Goal: Task Accomplishment & Management: Use online tool/utility

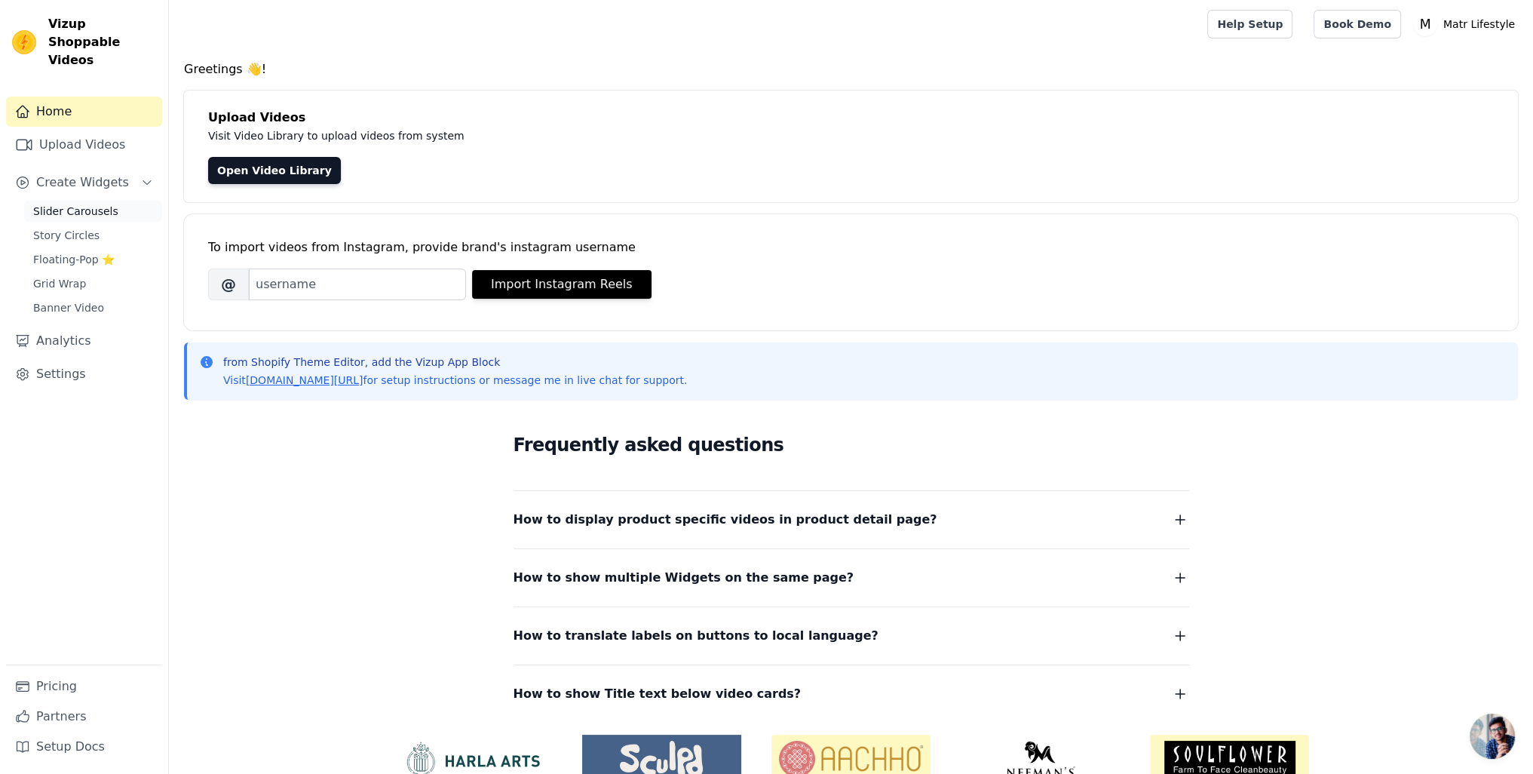
click at [80, 204] on span "Slider Carousels" at bounding box center [75, 211] width 85 height 15
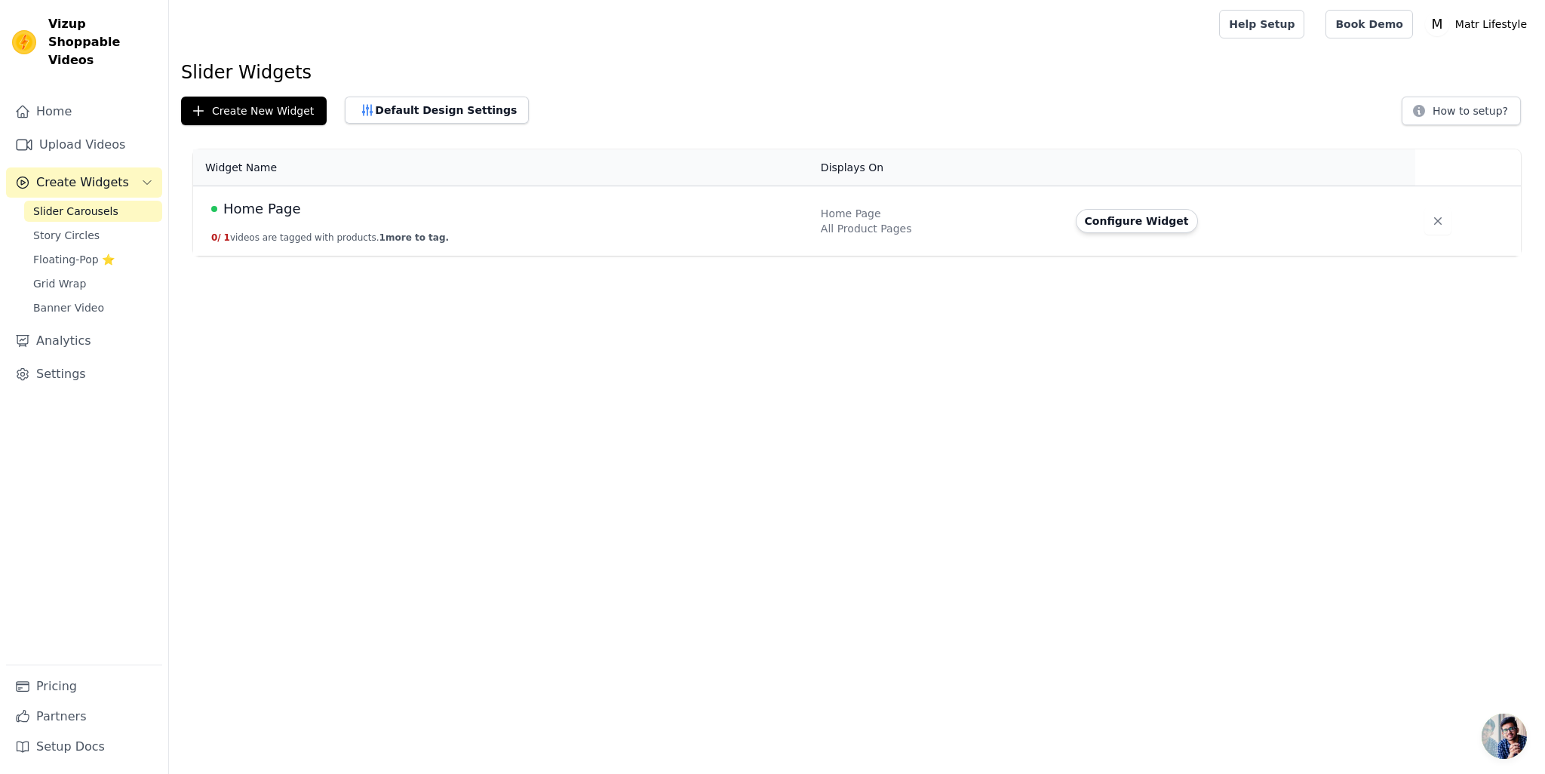
click at [681, 256] on html "Vizup Shoppable Videos Home Upload Videos Create Widgets Slider Carousels Story…" at bounding box center [772, 128] width 1545 height 256
click at [305, 221] on td "Home Page 0 / 1 videos are tagged with products. 1 more to tag." at bounding box center [502, 221] width 618 height 70
click at [878, 226] on div "All Product Pages" at bounding box center [939, 228] width 237 height 15
click at [787, 225] on td "Home Page 0 / 1 videos are tagged with products. 1 more to tag." at bounding box center [502, 221] width 618 height 70
click at [1132, 219] on button "Configure Widget" at bounding box center [1137, 221] width 122 height 24
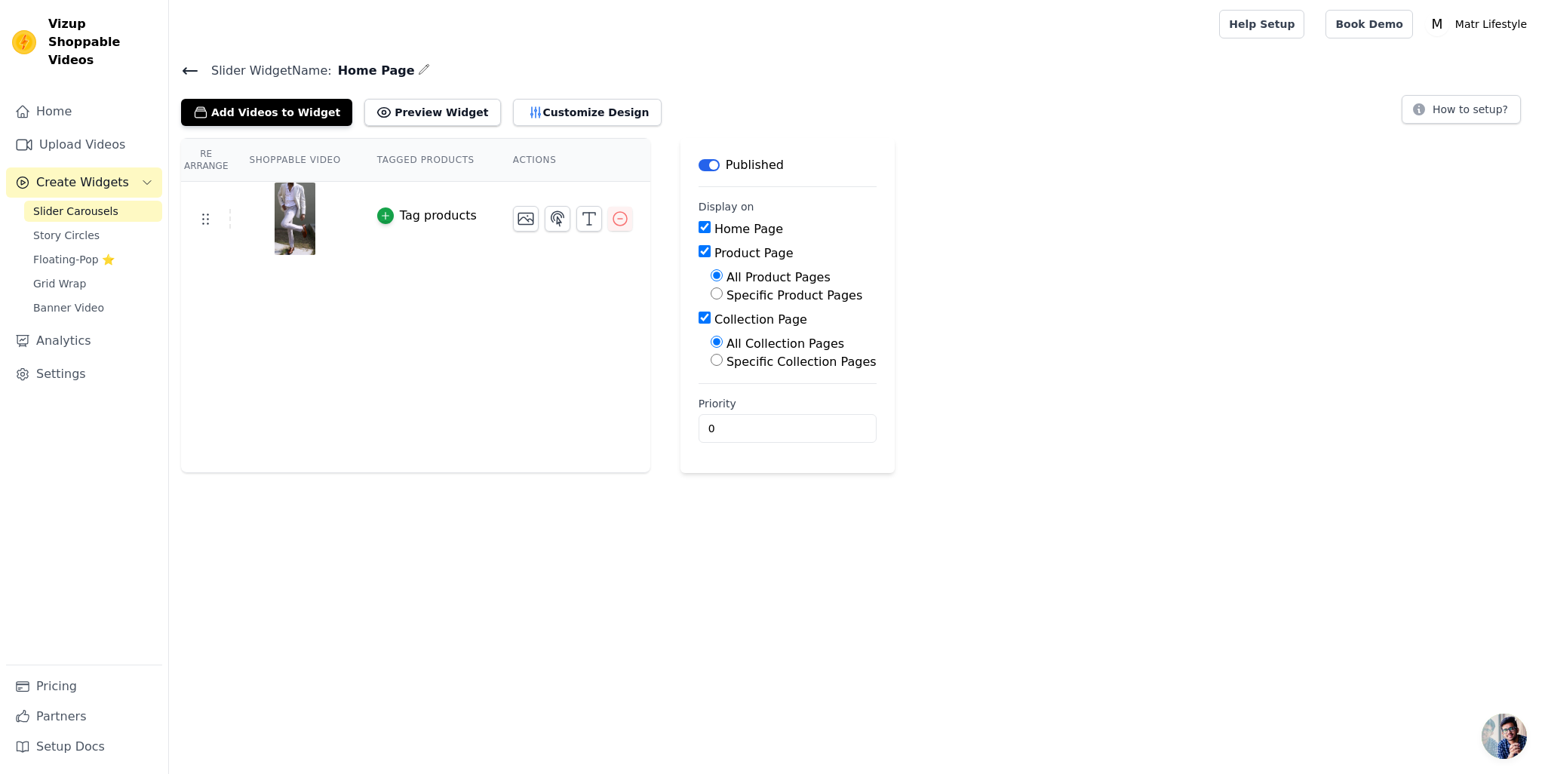
click at [420, 340] on div "Re Arrange Shoppable Video Tagged Products Actions Tag products" at bounding box center [415, 305] width 469 height 335
click at [470, 301] on div "Re Arrange Shoppable Video Tagged Products Actions Tag products" at bounding box center [415, 305] width 469 height 335
click at [278, 114] on button "Add Videos to Widget" at bounding box center [266, 112] width 171 height 27
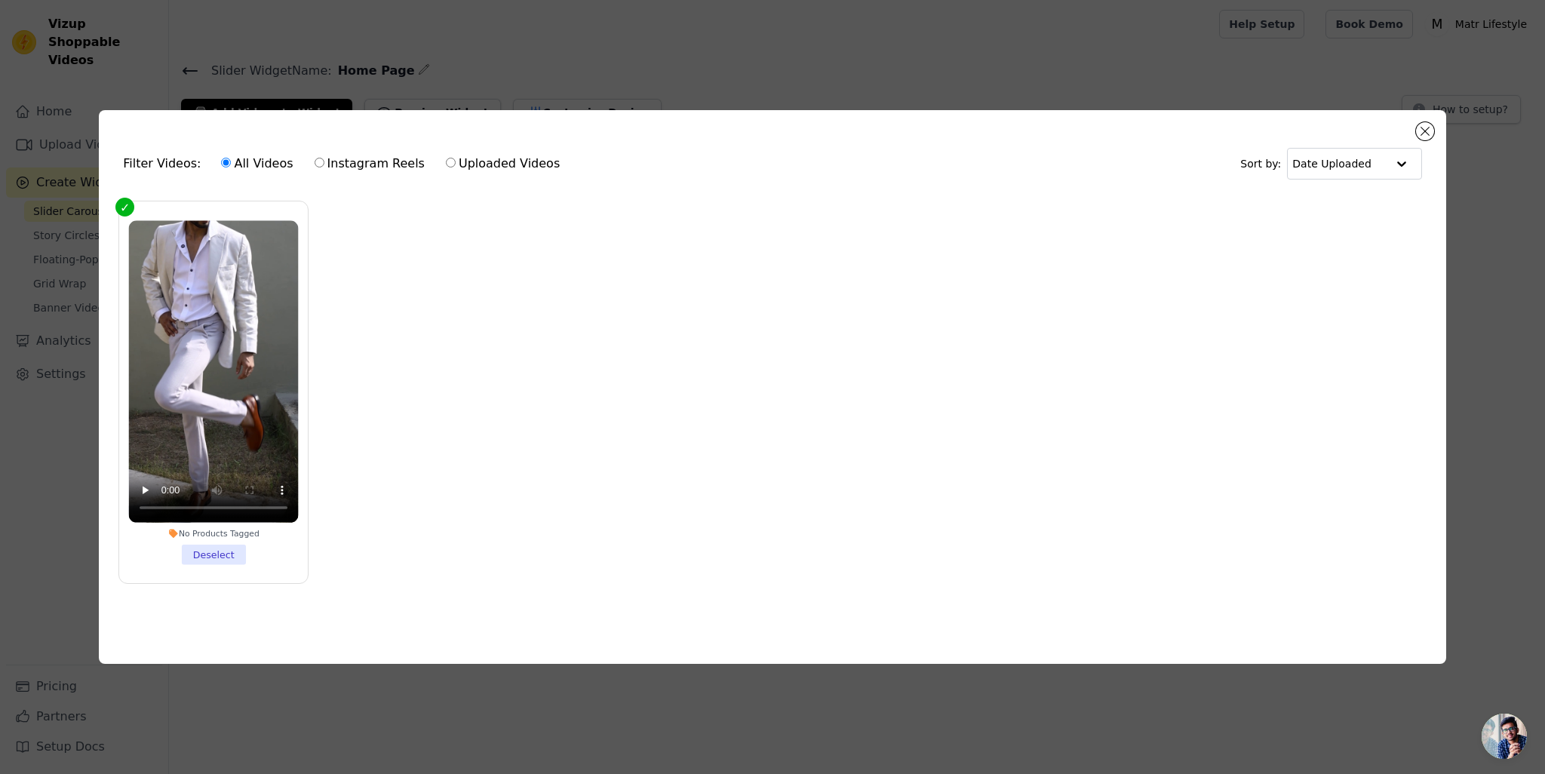
click at [472, 155] on label "Uploaded Videos" at bounding box center [502, 164] width 115 height 20
click at [456, 158] on input "Uploaded Videos" at bounding box center [451, 163] width 10 height 10
radio input "true"
click at [223, 158] on label "All Videos" at bounding box center [256, 164] width 73 height 20
click at [223, 158] on input "All Videos" at bounding box center [226, 163] width 10 height 10
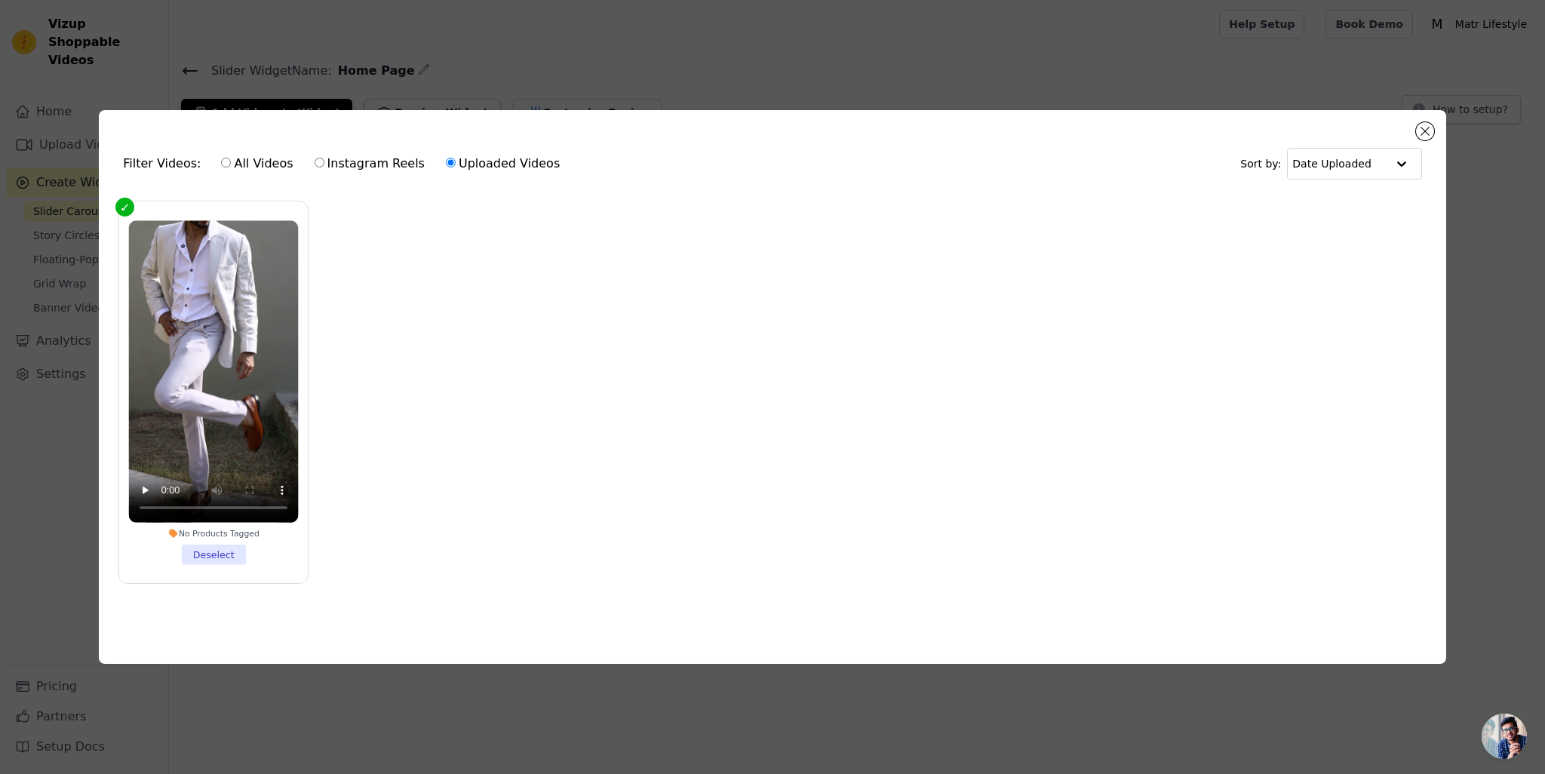
radio input "true"
click at [242, 601] on ul "No Products Tagged Deselect" at bounding box center [772, 404] width 1323 height 423
click at [1426, 125] on button "Close modal" at bounding box center [1425, 131] width 18 height 18
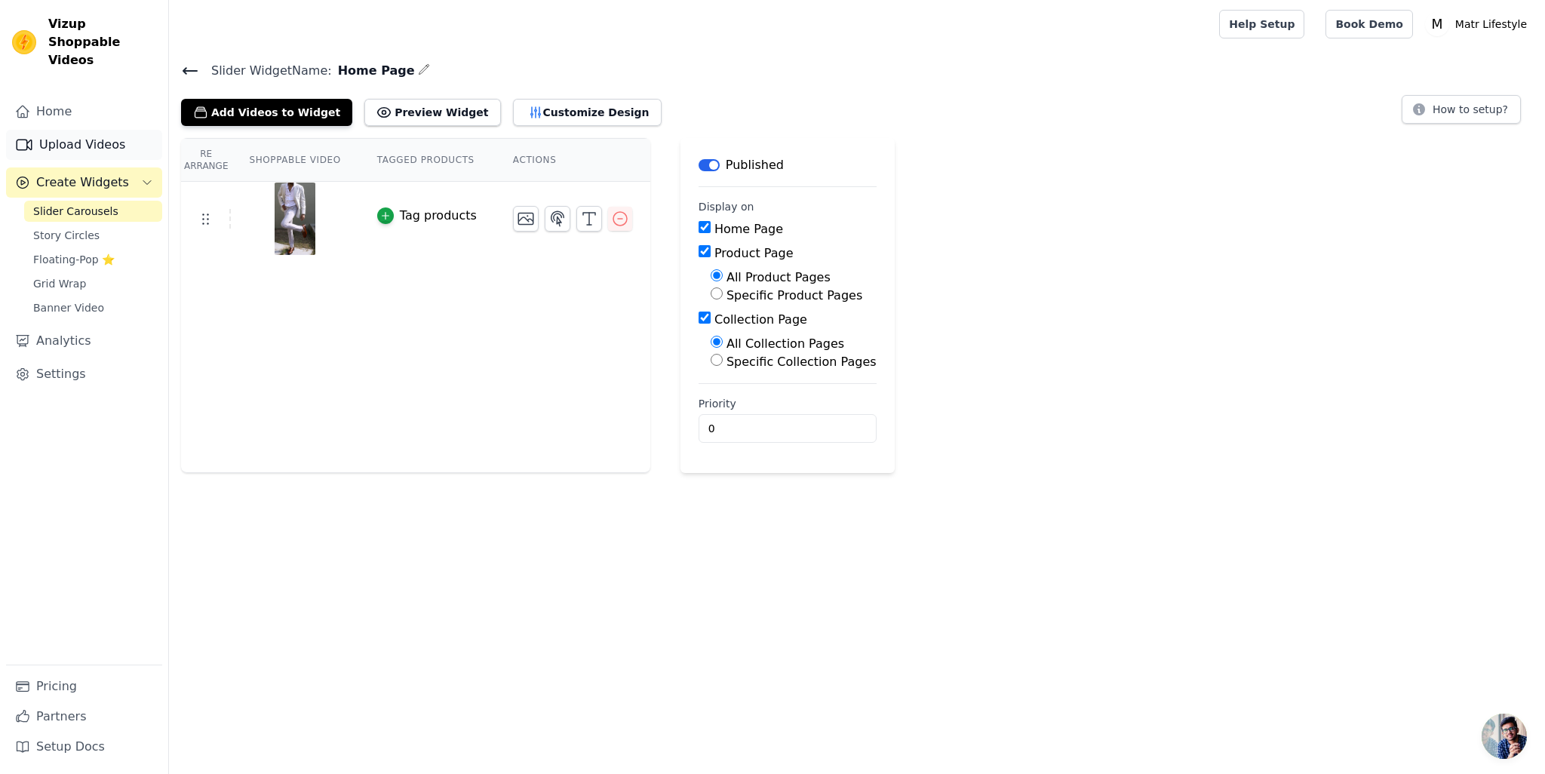
click at [101, 134] on link "Upload Videos" at bounding box center [84, 145] width 156 height 30
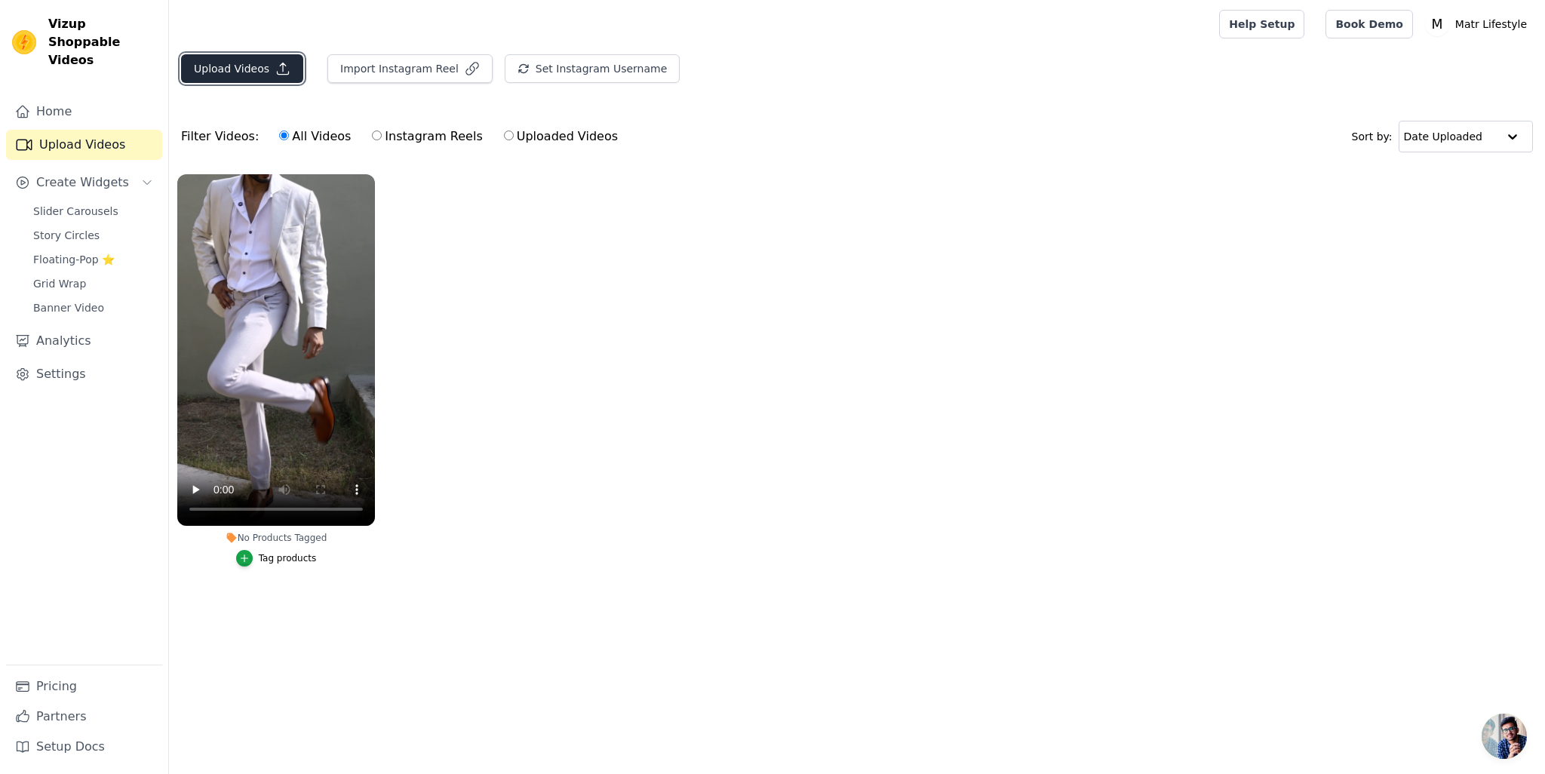
click at [261, 72] on button "Upload Videos" at bounding box center [242, 68] width 122 height 29
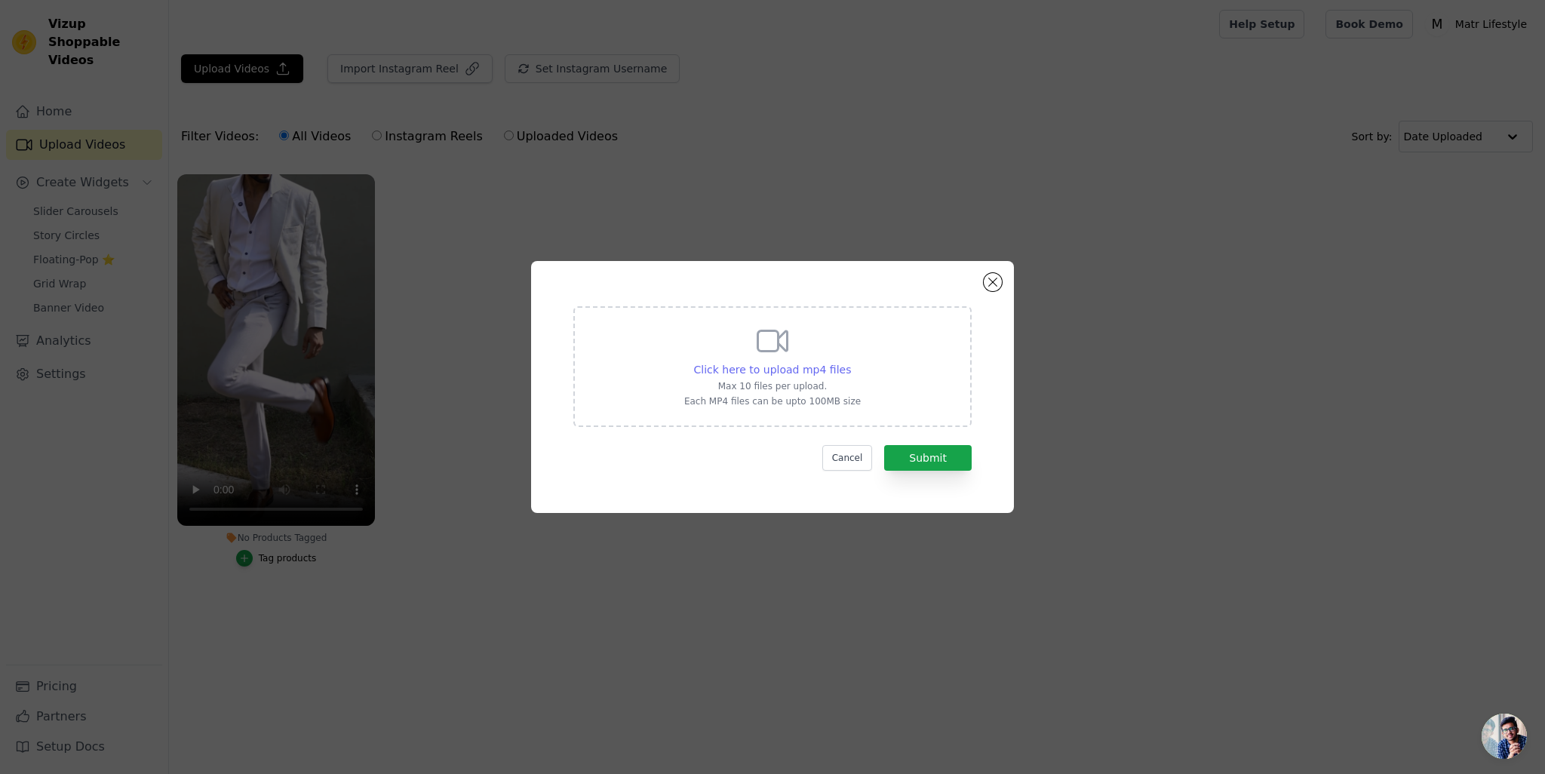
click at [765, 370] on span "Click here to upload mp4 files" at bounding box center [773, 370] width 158 height 12
click at [850, 362] on input "Click here to upload mp4 files Max 10 files per upload. Each MP4 files can be u…" at bounding box center [850, 361] width 1 height 1
type input "C:\fakepath\MATR_FS3BL-Jai’s Reel.mp4"
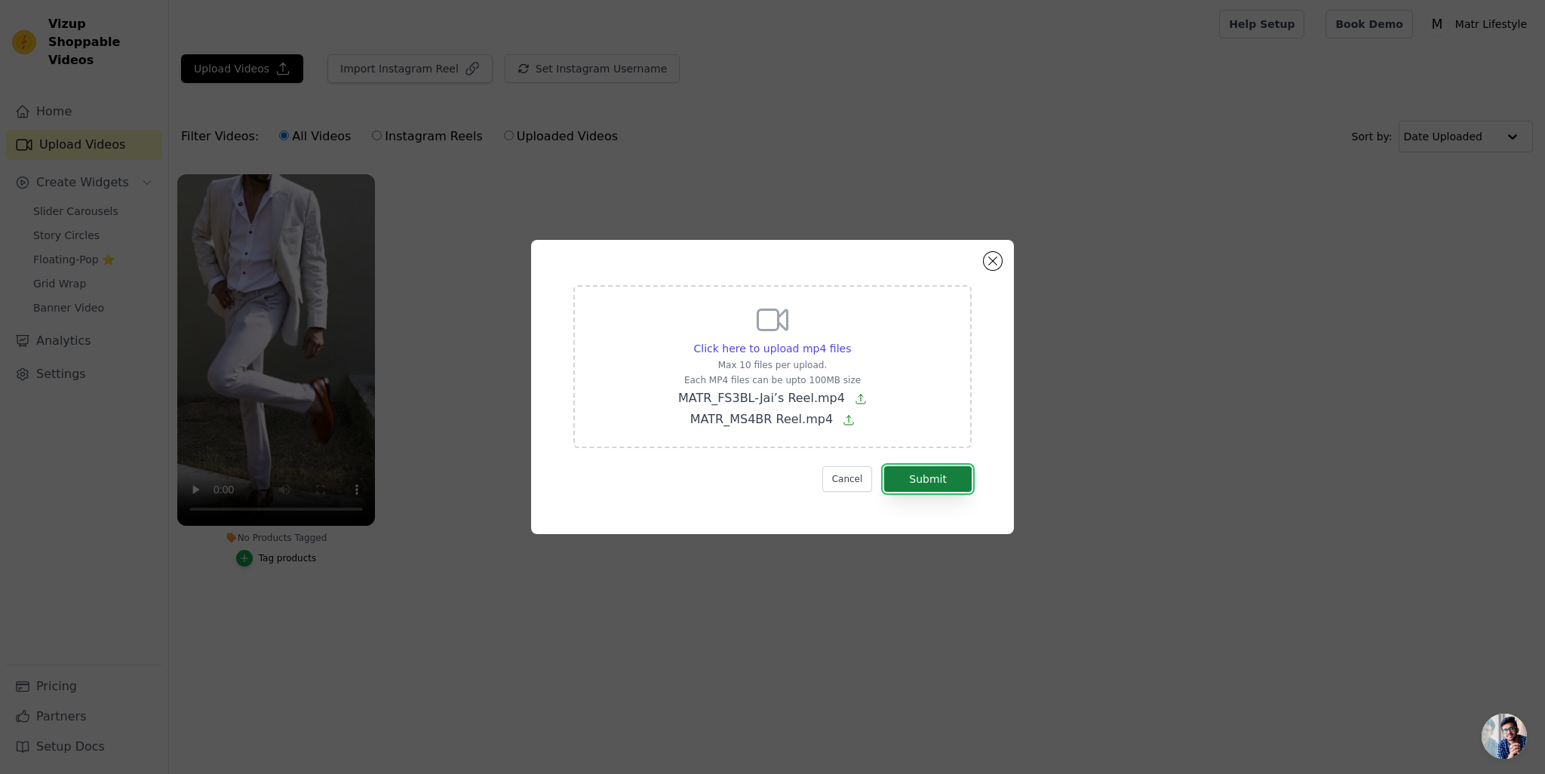
click at [933, 483] on button "Submit" at bounding box center [927, 479] width 87 height 26
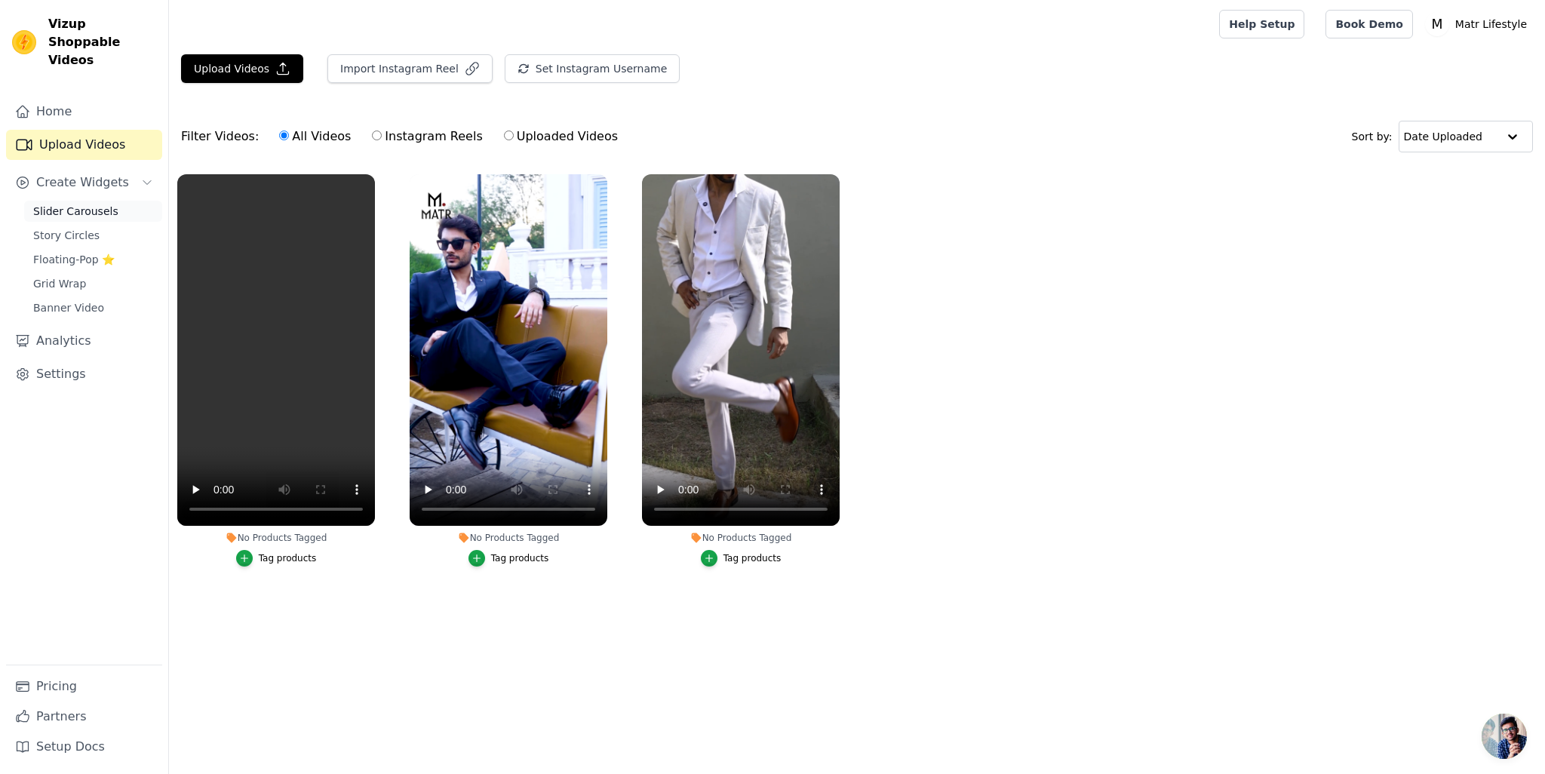
click at [84, 204] on span "Slider Carousels" at bounding box center [75, 211] width 85 height 15
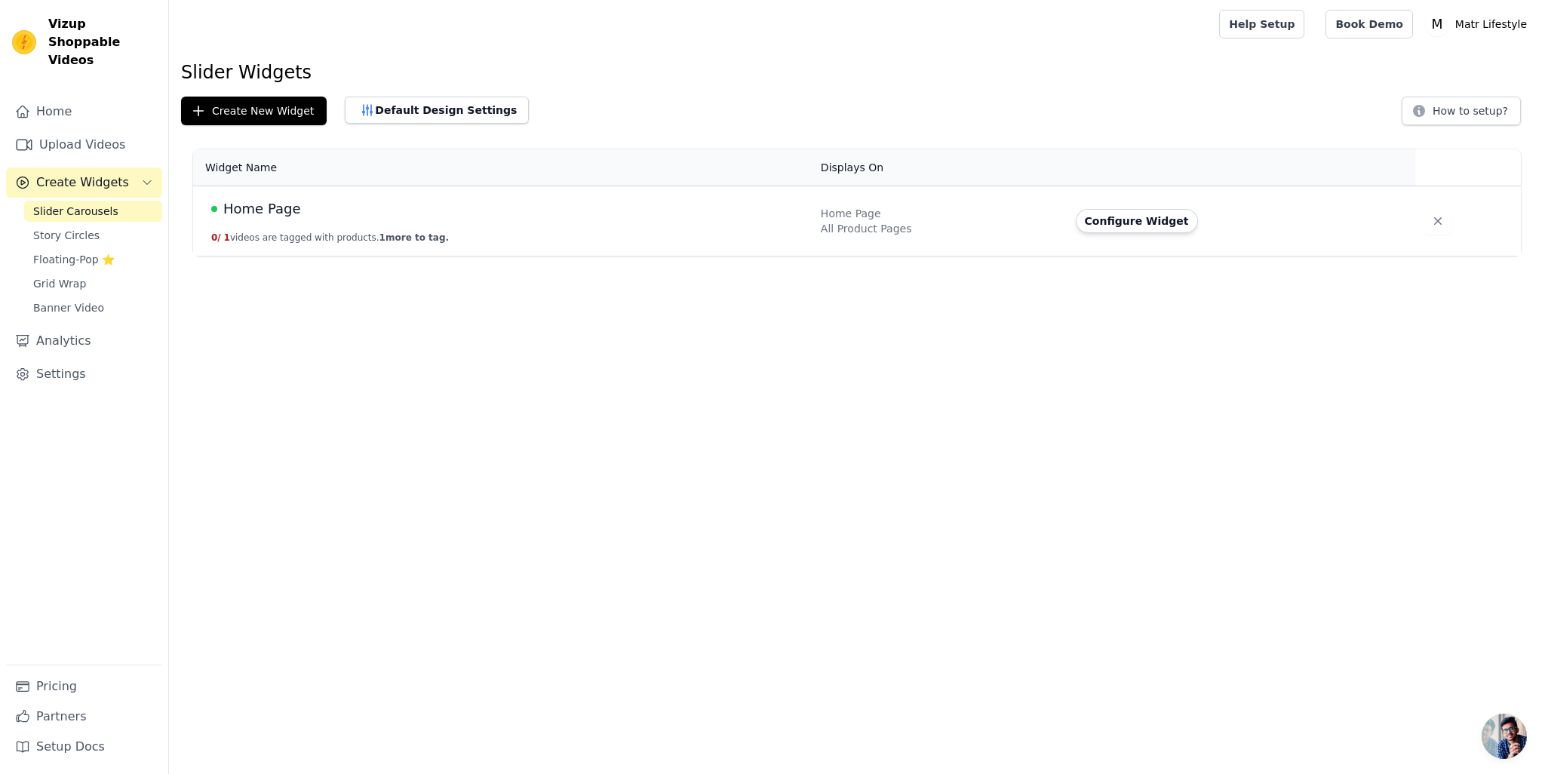
click at [812, 219] on td "Home Page All Product Pages" at bounding box center [939, 221] width 255 height 70
click at [1122, 225] on button "Configure Widget" at bounding box center [1137, 221] width 122 height 24
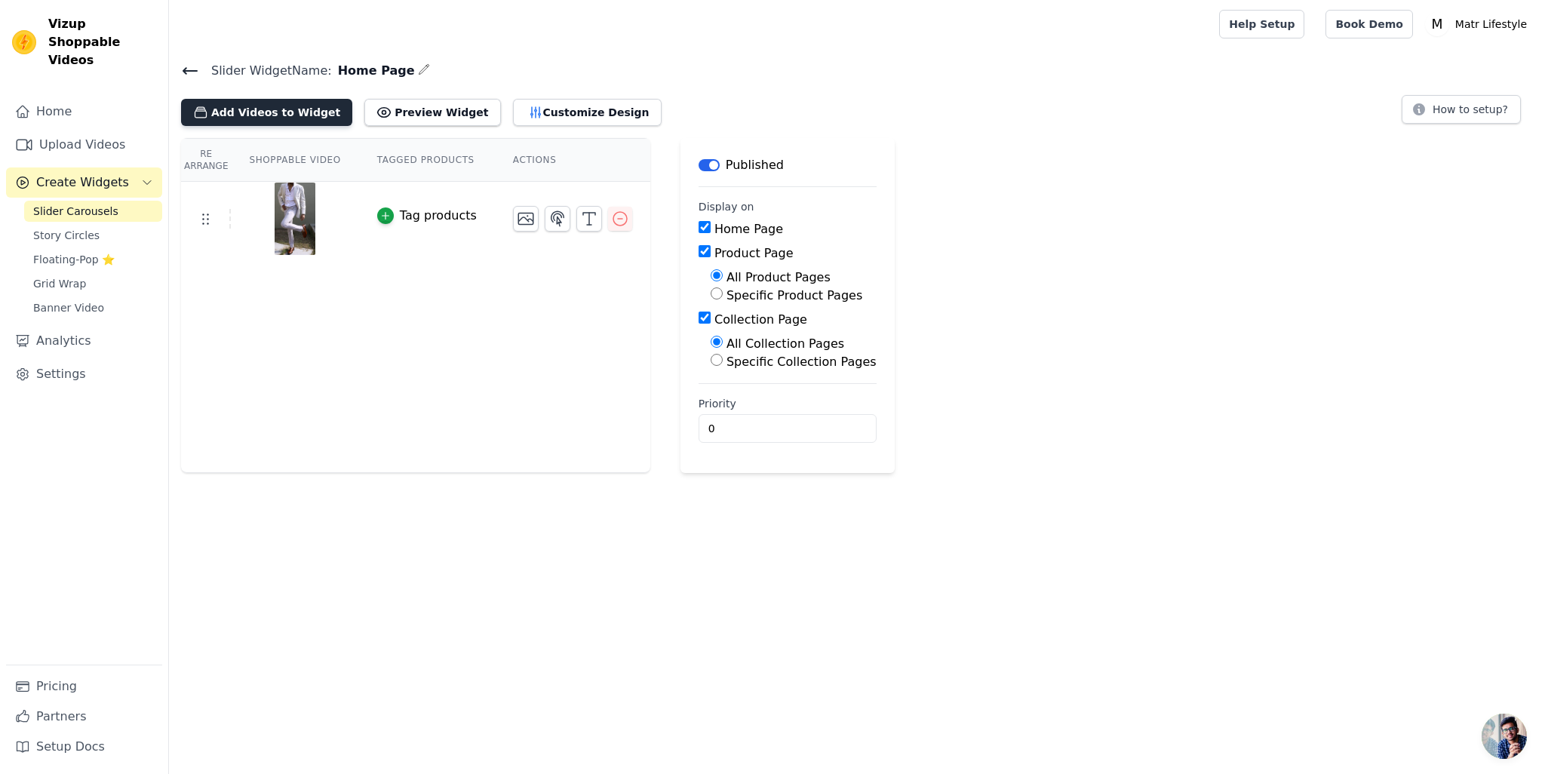
click at [283, 107] on button "Add Videos to Widget" at bounding box center [266, 112] width 171 height 27
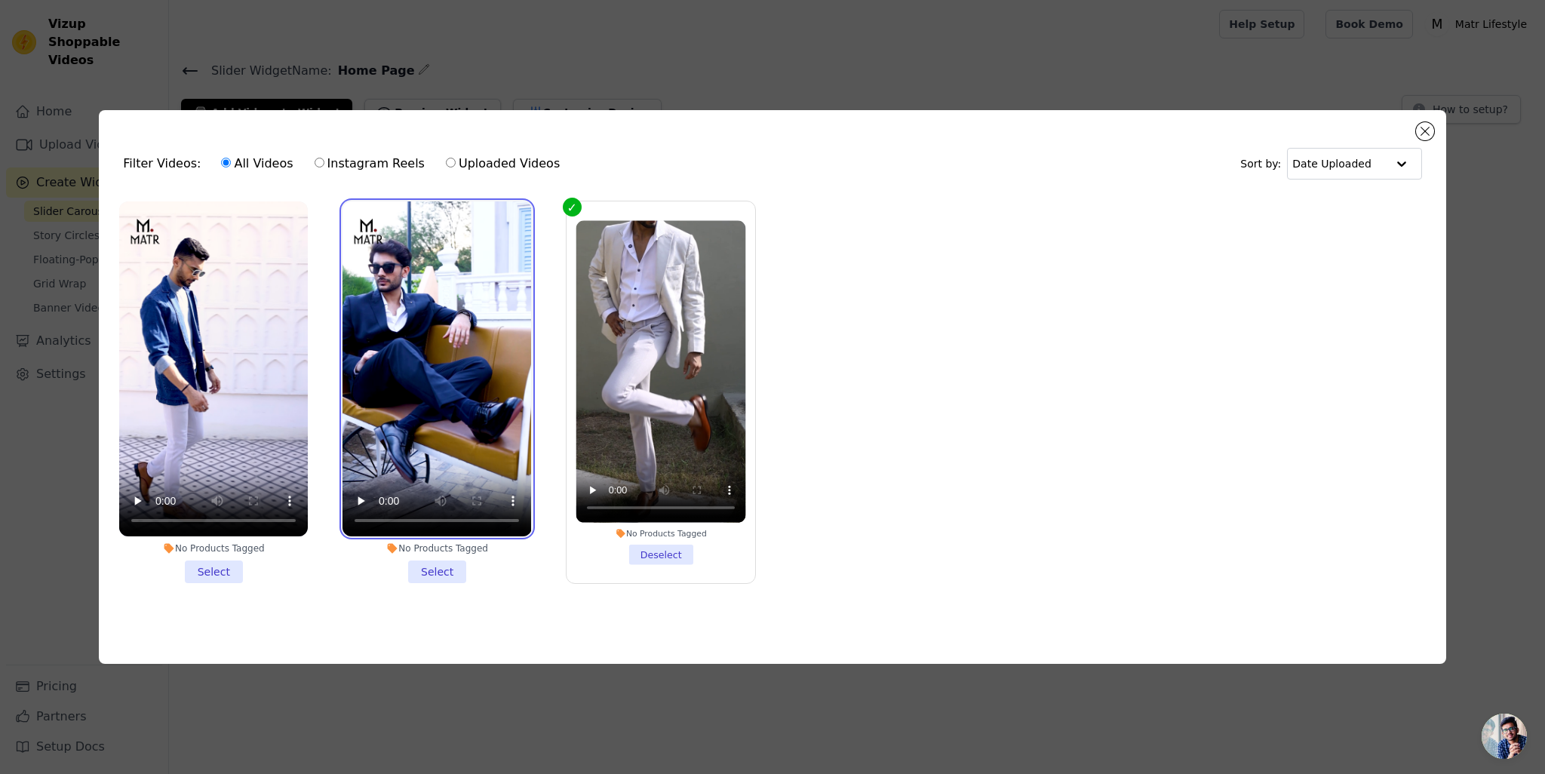
click at [403, 286] on video at bounding box center [436, 369] width 189 height 336
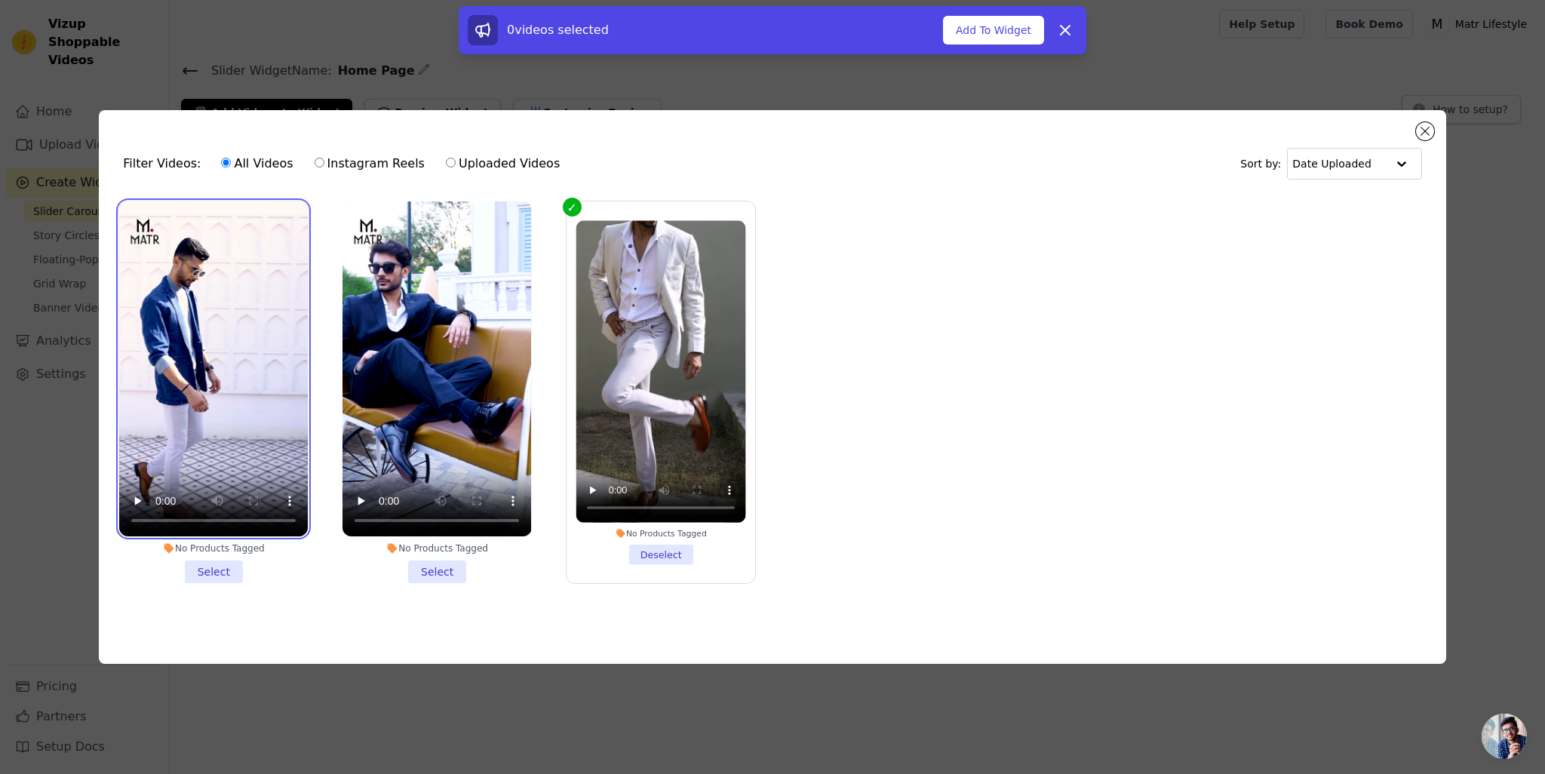
click at [218, 369] on video at bounding box center [213, 369] width 189 height 336
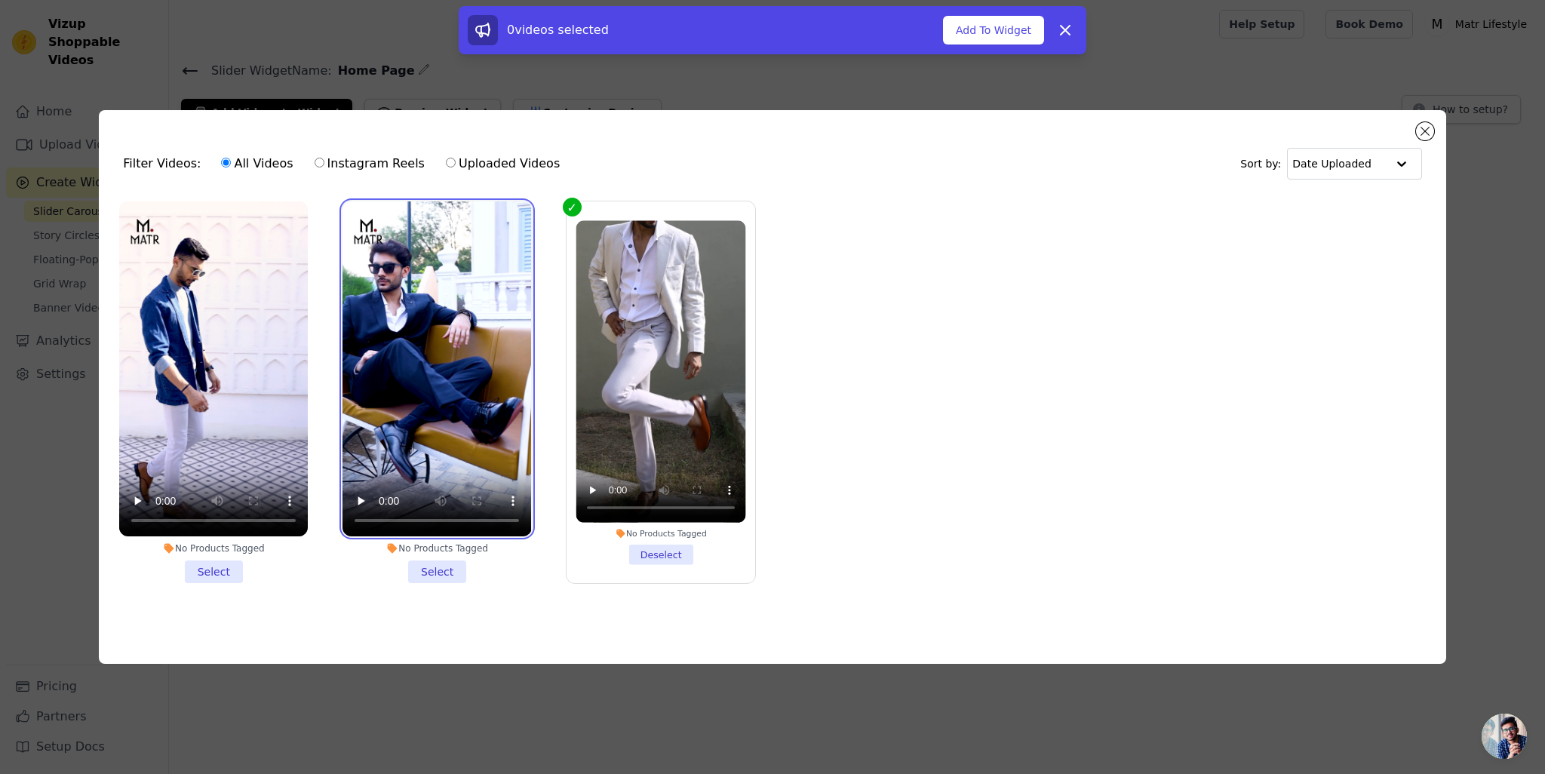
click at [433, 323] on video at bounding box center [436, 369] width 189 height 336
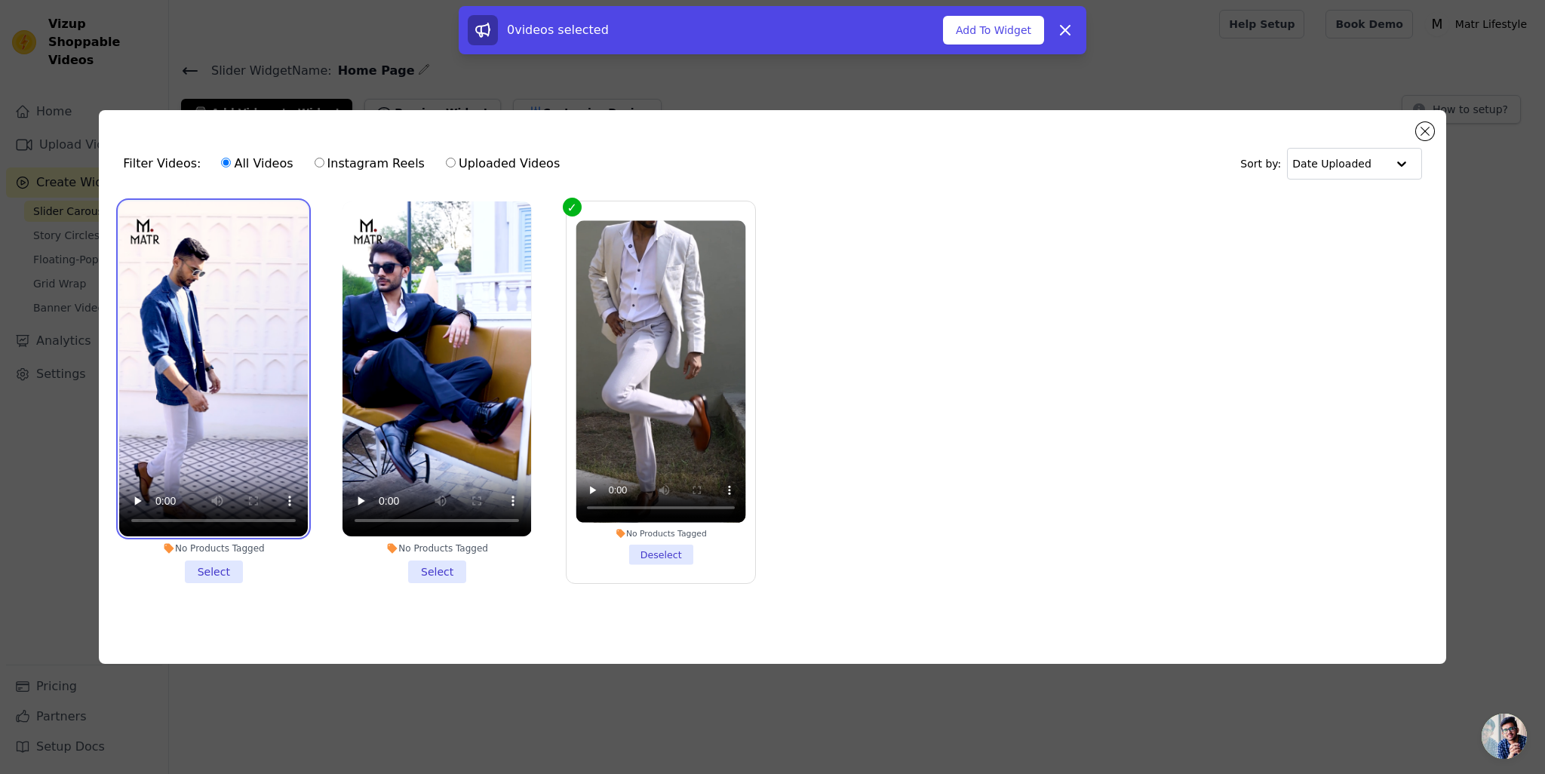
click at [213, 325] on video at bounding box center [213, 369] width 189 height 336
drag, startPoint x: 213, startPoint y: 566, endPoint x: 241, endPoint y: 580, distance: 31.4
click at [212, 566] on li "No Products Tagged Select" at bounding box center [213, 392] width 189 height 382
click at [0, 0] on input "No Products Tagged Select" at bounding box center [0, 0] width 0 height 0
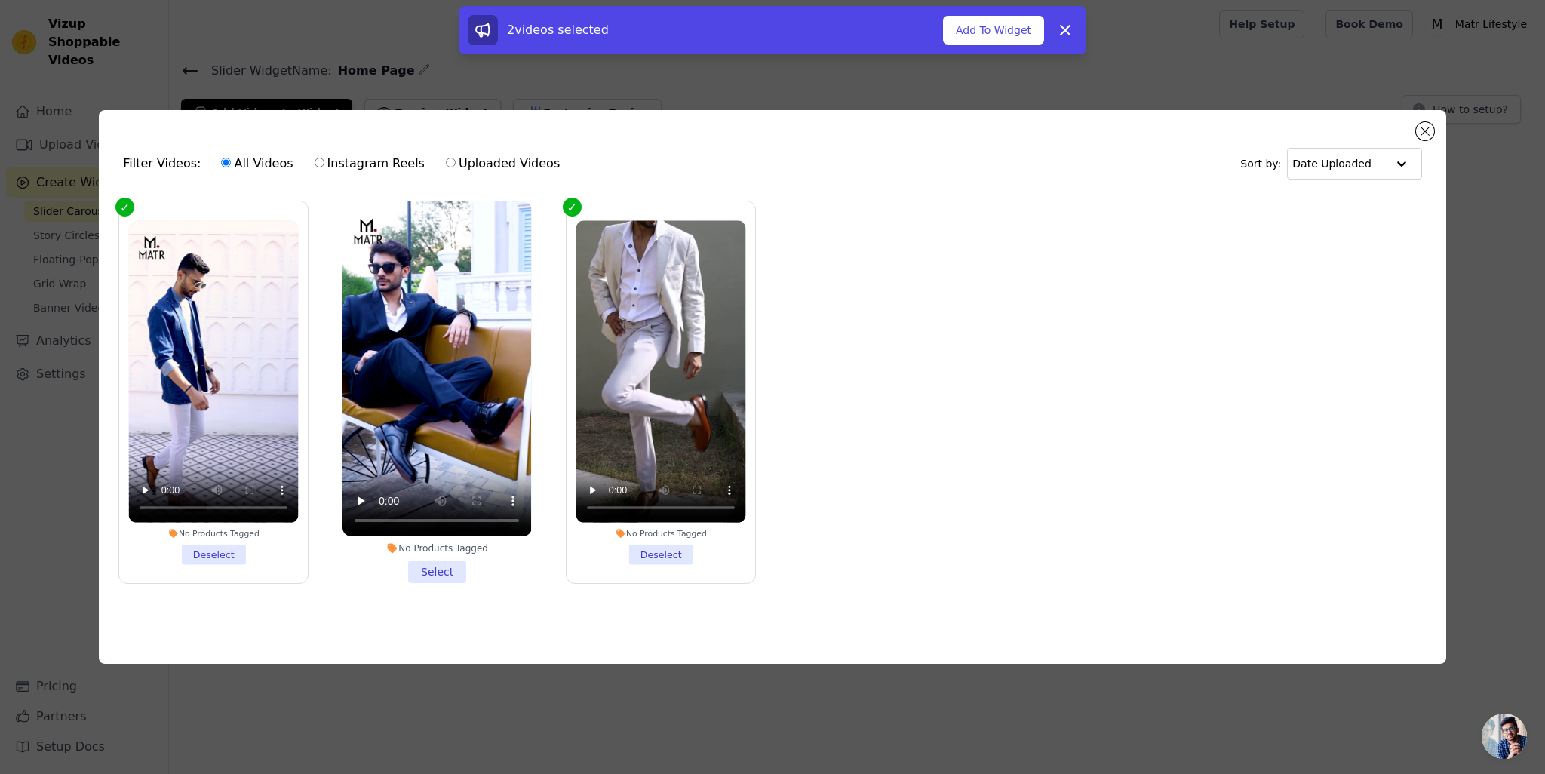
click at [410, 571] on li "No Products Tagged Select" at bounding box center [436, 392] width 189 height 382
click at [0, 0] on input "No Products Tagged Select" at bounding box center [0, 0] width 0 height 0
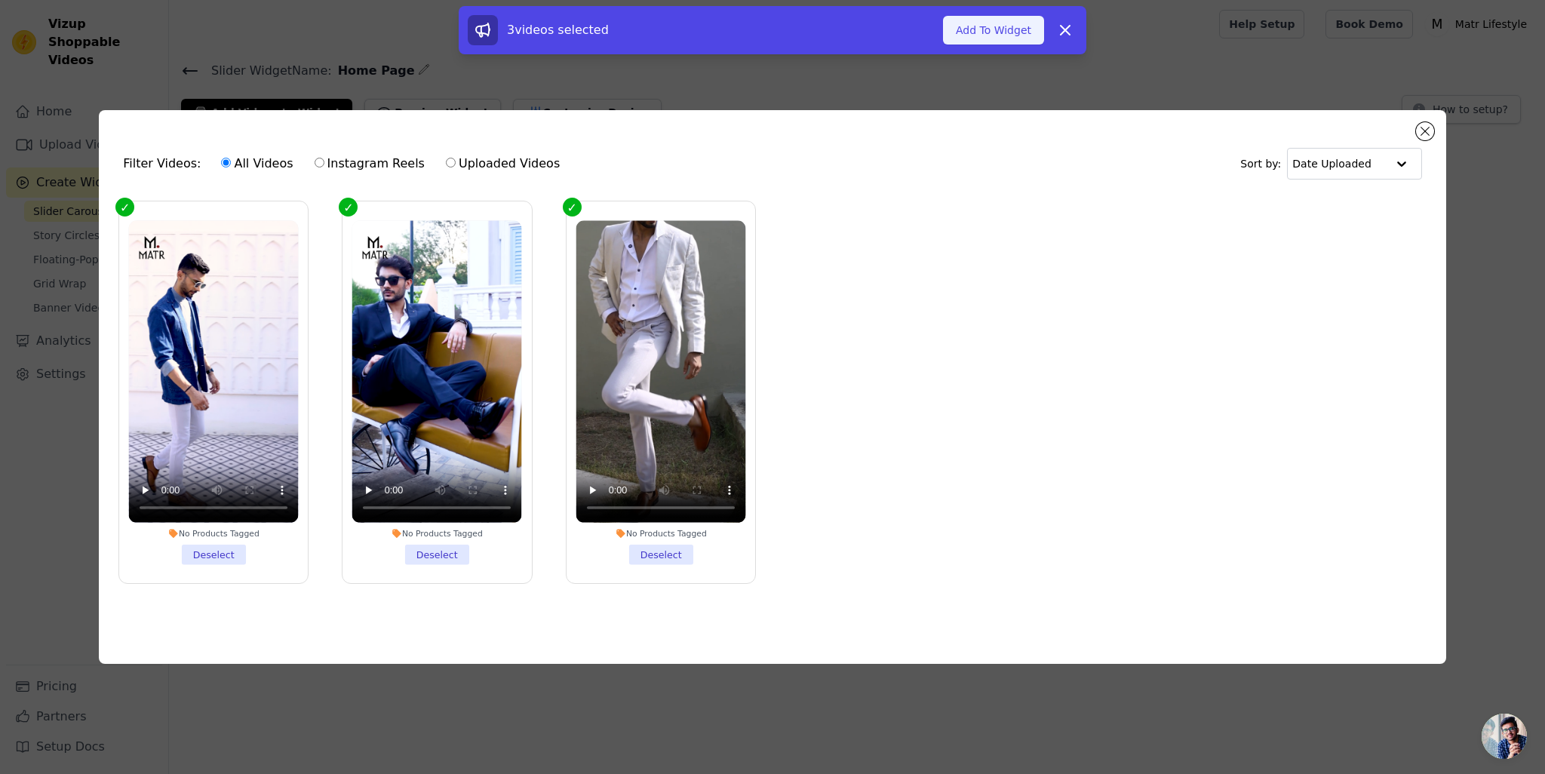
click at [980, 26] on button "Add To Widget" at bounding box center [993, 30] width 101 height 29
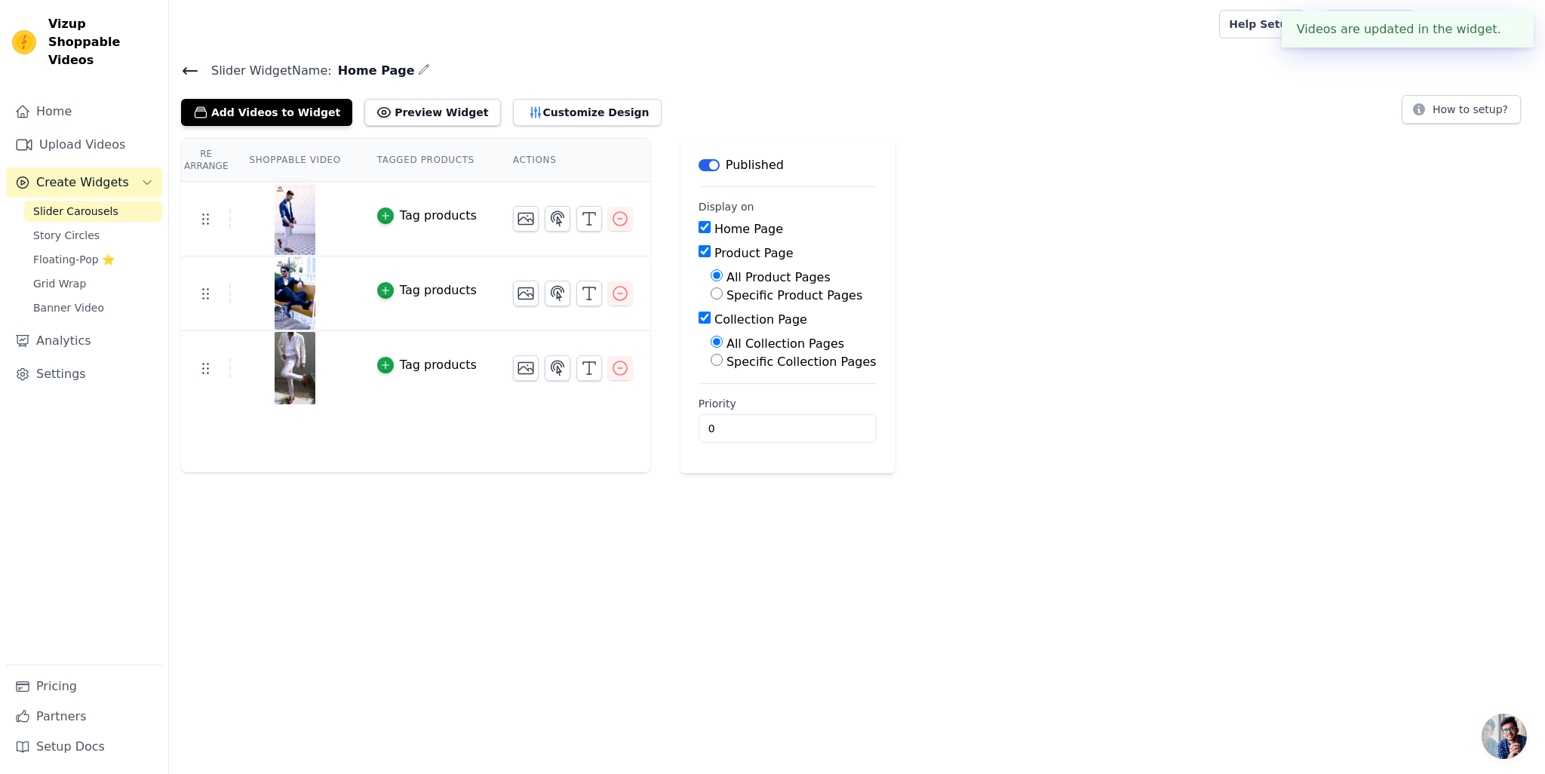
click at [344, 473] on html "Videos are updated in the widget. ✖ Vizup Shoppable Videos Home Upload Videos C…" at bounding box center [772, 236] width 1545 height 473
click at [488, 473] on html "Vizup Shoppable Videos Home Upload Videos Create Widgets Slider Carousels Story…" at bounding box center [772, 236] width 1545 height 473
click at [474, 473] on html "Vizup Shoppable Videos Home Upload Videos Create Widgets Slider Carousels Story…" at bounding box center [772, 236] width 1545 height 473
click at [404, 473] on html "Vizup Shoppable Videos Home Upload Videos Create Widgets Slider Carousels Story…" at bounding box center [772, 236] width 1545 height 473
